Goal: Information Seeking & Learning: Learn about a topic

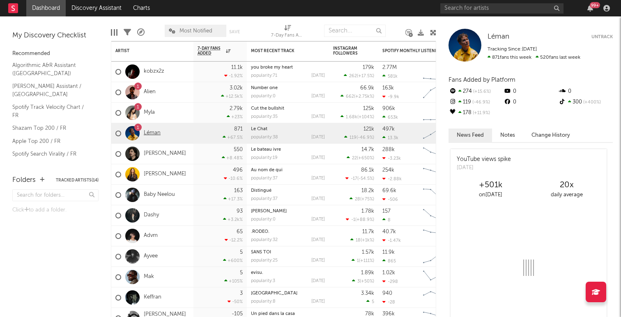
click at [149, 135] on link "Léman" at bounding box center [152, 133] width 17 height 7
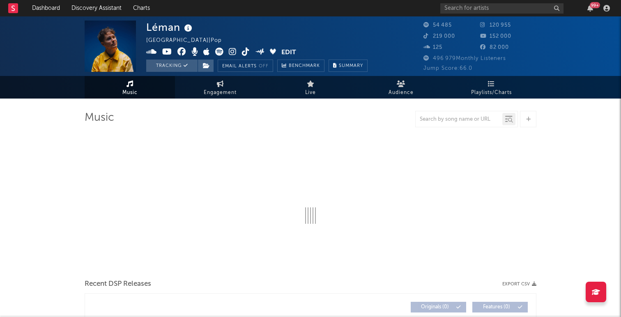
select select "6m"
